Goal: Information Seeking & Learning: Understand process/instructions

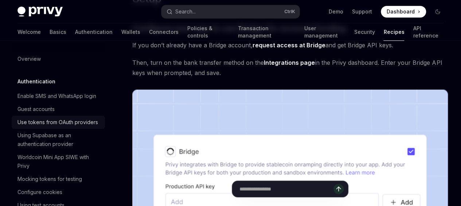
click at [52, 127] on div "Use tokens from OAuth providers" at bounding box center [57, 122] width 81 height 9
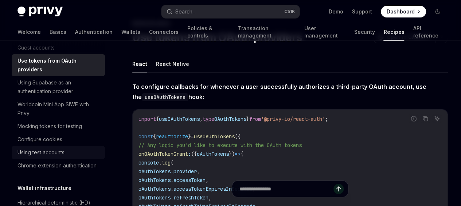
scroll to position [73, 0]
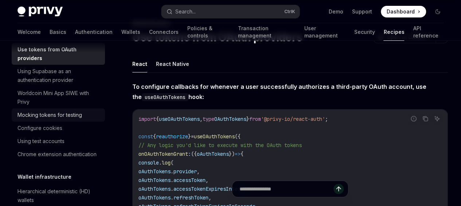
click at [59, 119] on div "Mocking tokens for testing" at bounding box center [49, 115] width 64 height 9
type textarea "*"
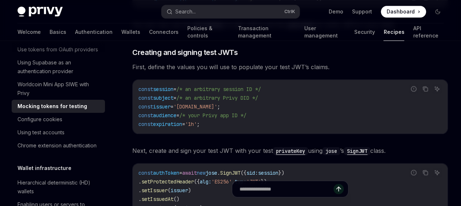
scroll to position [364, 0]
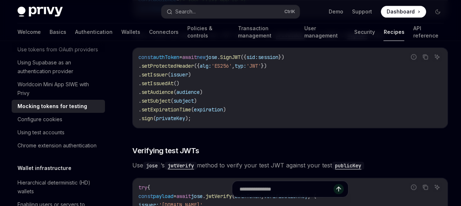
scroll to position [474, 0]
